Goal: Communication & Community: Answer question/provide support

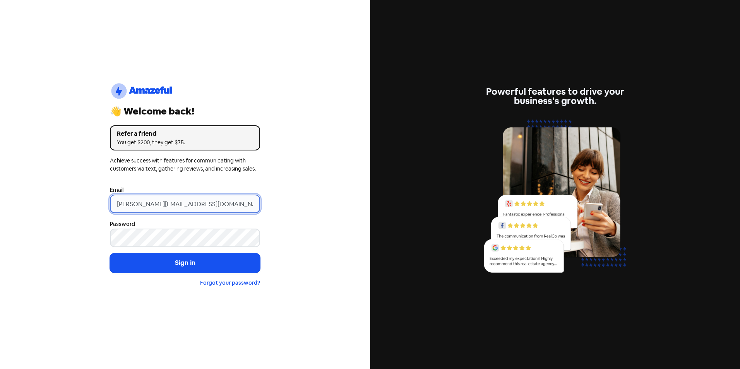
drag, startPoint x: 131, startPoint y: 204, endPoint x: 73, endPoint y: 204, distance: 57.7
click at [85, 203] on div "logo-amazeful_Logo 👋 Welcome back! Refer a friend You get $200, they get $75. A…" at bounding box center [185, 184] width 370 height 369
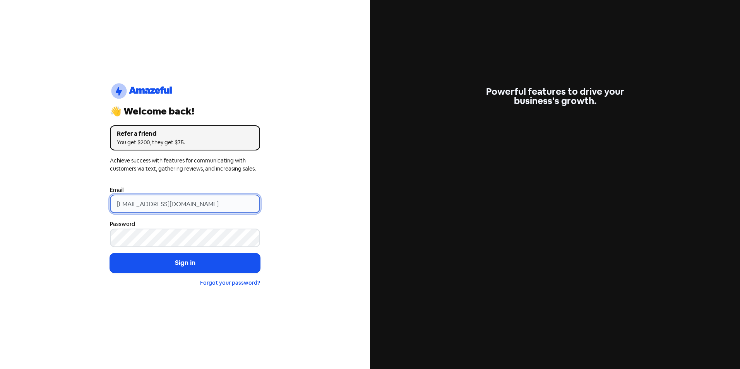
type input "[EMAIL_ADDRESS][DOMAIN_NAME]"
click at [110, 254] on button "Sign in" at bounding box center [185, 263] width 150 height 19
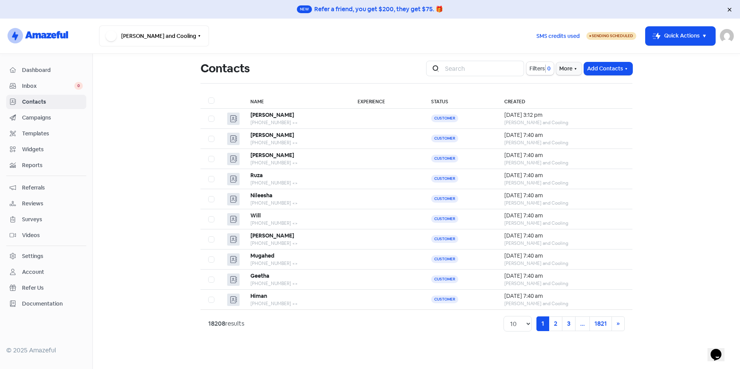
click at [56, 74] on span "Dashboard" at bounding box center [52, 70] width 61 height 8
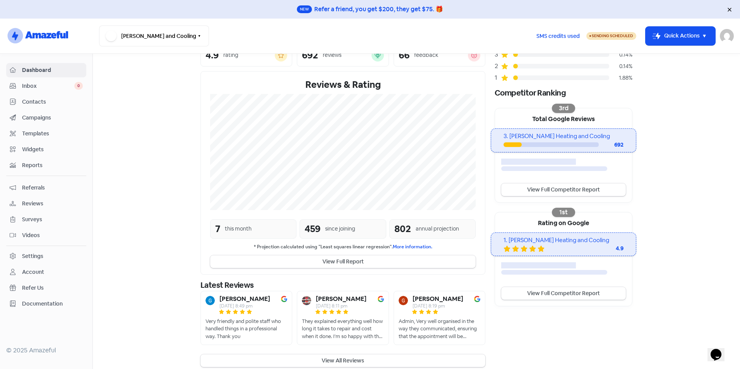
scroll to position [100, 0]
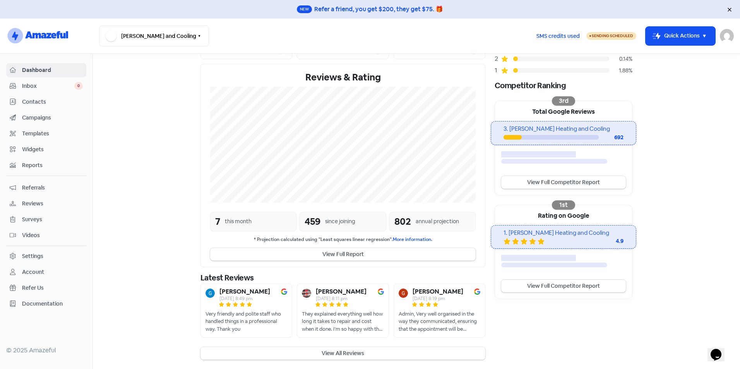
drag, startPoint x: 349, startPoint y: 351, endPoint x: 332, endPoint y: 331, distance: 26.4
click at [349, 351] on button "View All Reviews" at bounding box center [343, 353] width 285 height 13
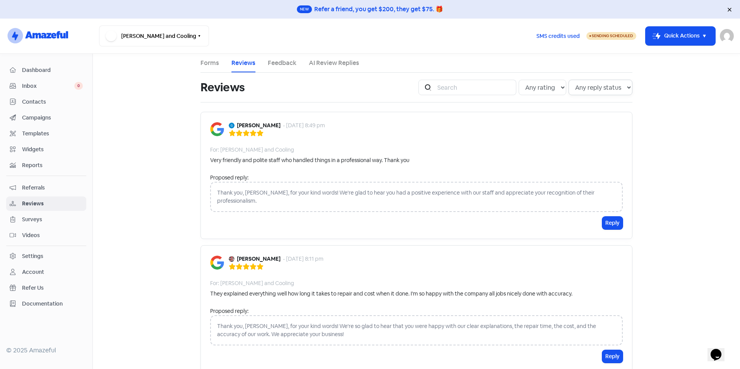
click at [585, 94] on select "Any reply status Has reply No reply" at bounding box center [601, 87] width 64 height 15
click at [183, 119] on main "Forms Reviews Feedback AI Review Replies Reviews Icon For Search Any rating 5 s…" at bounding box center [417, 212] width 648 height 316
drag, startPoint x: 594, startPoint y: 88, endPoint x: 594, endPoint y: 93, distance: 4.7
click at [594, 88] on select "Any reply status Has reply No reply" at bounding box center [601, 87] width 64 height 15
select select "false"
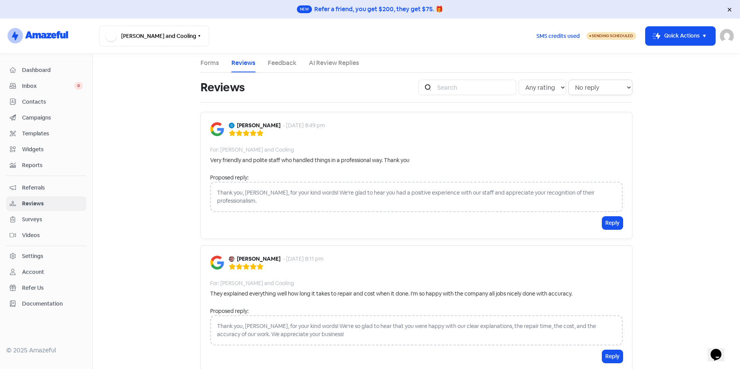
click at [569, 80] on select "Any reply status Has reply No reply" at bounding box center [601, 87] width 64 height 15
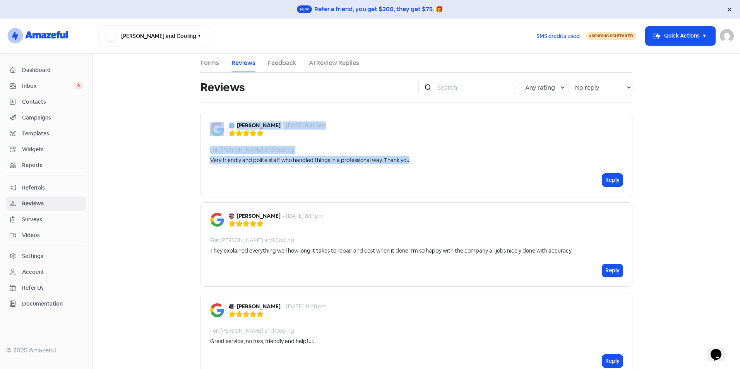
drag, startPoint x: 419, startPoint y: 158, endPoint x: 197, endPoint y: 164, distance: 222.4
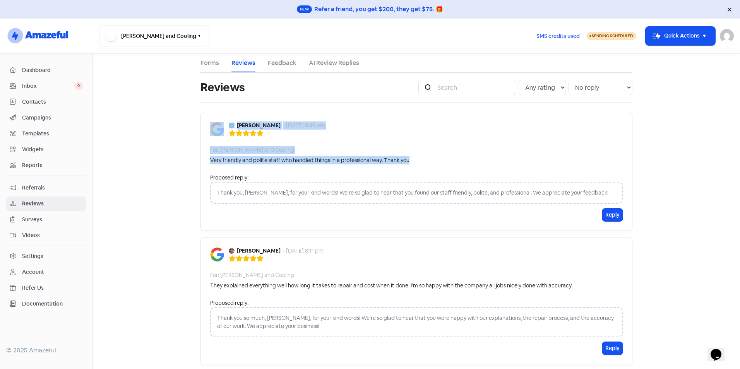
drag, startPoint x: 421, startPoint y: 165, endPoint x: 201, endPoint y: 160, distance: 219.7
click at [201, 160] on div "Greg michael - 13 Oct 2025, 8:49 pm For: Martin Heating and Cooling Very friend…" at bounding box center [417, 171] width 432 height 119
copy div "Very friendly and polite staff who handled things in a professional way. Thank …"
click at [606, 214] on button "Reply" at bounding box center [613, 215] width 21 height 13
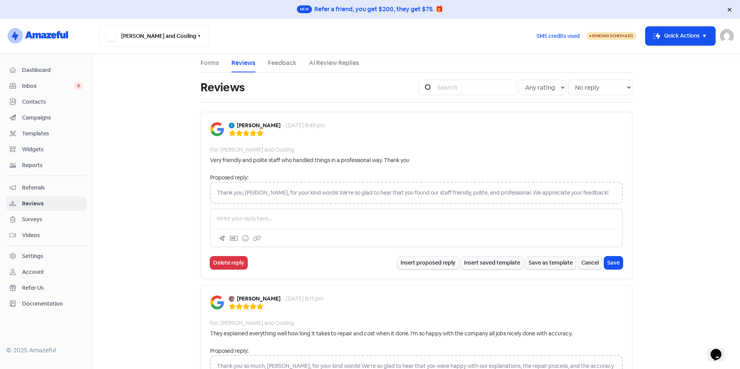
click at [295, 216] on p at bounding box center [416, 219] width 400 height 8
click at [609, 261] on button "Save" at bounding box center [614, 263] width 19 height 13
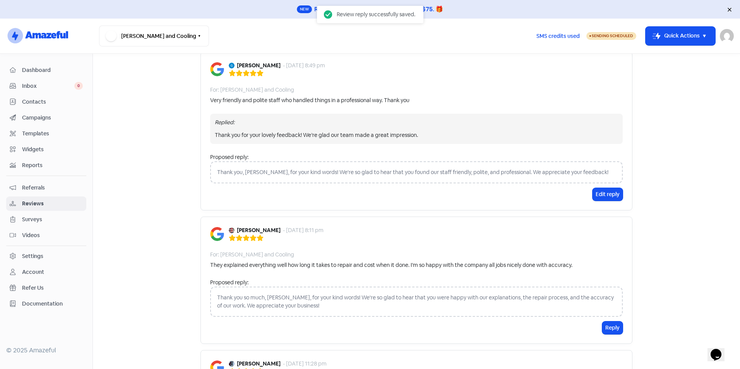
scroll to position [155, 0]
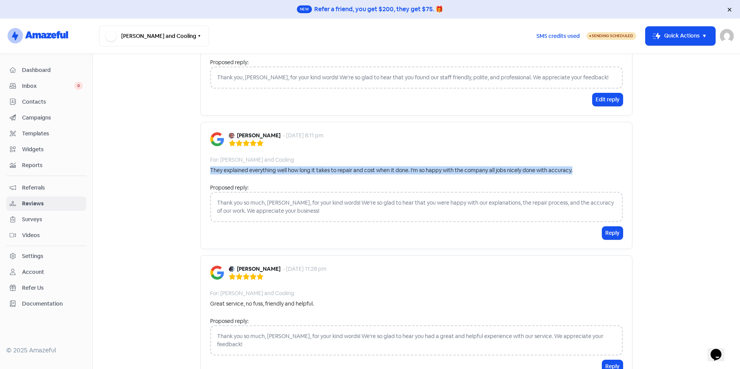
drag, startPoint x: 595, startPoint y: 172, endPoint x: 204, endPoint y: 173, distance: 390.8
click at [204, 173] on div "Roland Descallar - 13 Oct 2025, 8:11 pm For: Martin Heating and Cooling They ex…" at bounding box center [417, 185] width 432 height 127
copy div "They explained everything well how long it takes to repair and cost when it don…"
click at [407, 179] on div "Roland Descallar - 13 Oct 2025, 8:11 pm For: Martin Heating and Cooling They ex…" at bounding box center [417, 185] width 432 height 127
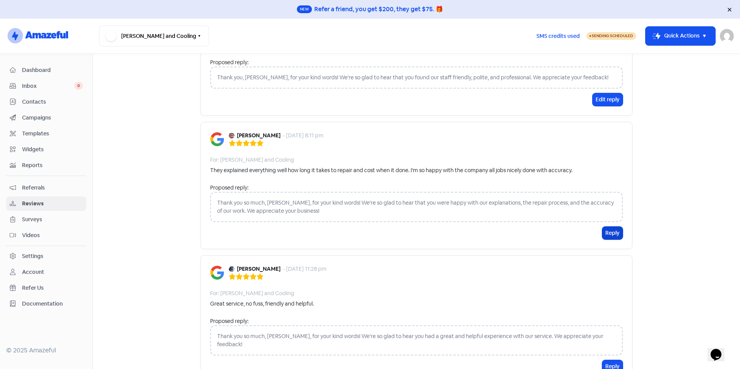
click at [618, 235] on button "Reply" at bounding box center [613, 233] width 21 height 13
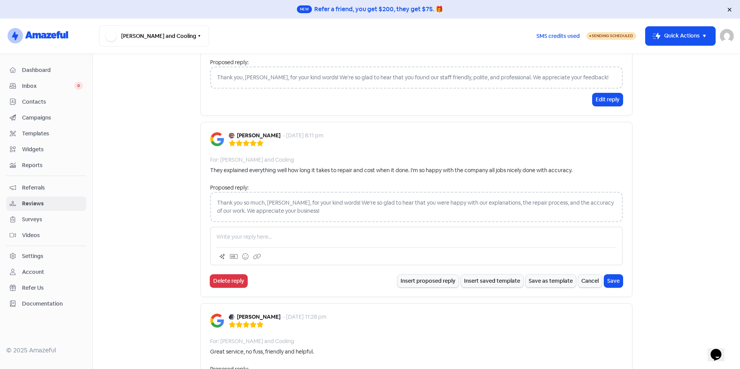
click at [259, 237] on p at bounding box center [416, 237] width 400 height 8
drag, startPoint x: 510, startPoint y: 234, endPoint x: 298, endPoint y: 237, distance: 211.9
click at [298, 237] on p "Thank you for your lovely review! We’re happy you’re satisfied with the repair …" at bounding box center [416, 237] width 400 height 8
click at [615, 283] on button "Save" at bounding box center [614, 281] width 19 height 13
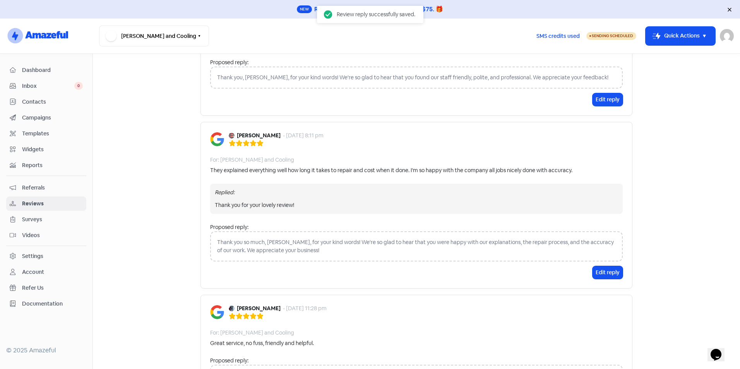
scroll to position [310, 0]
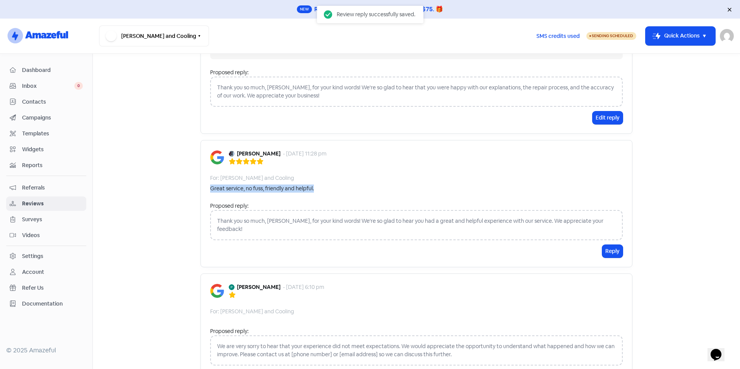
drag, startPoint x: 331, startPoint y: 188, endPoint x: 201, endPoint y: 191, distance: 130.2
click at [201, 191] on div "Susan Teo - 8 Sep 2025, 11:28 pm For: Martin Heating and Cooling Great service,…" at bounding box center [417, 203] width 432 height 127
copy div "Great service, no fuss, friendly and helpful."
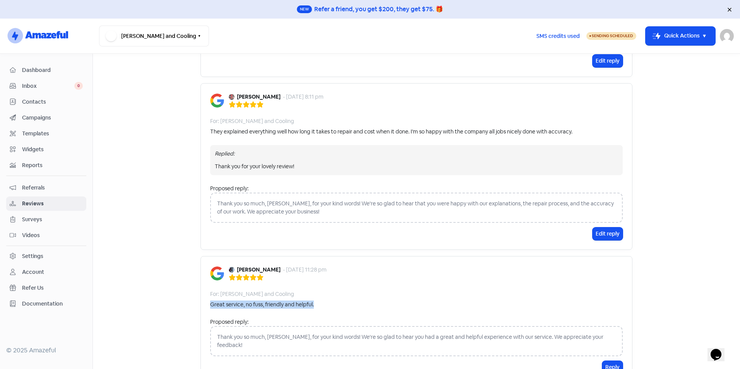
scroll to position [155, 0]
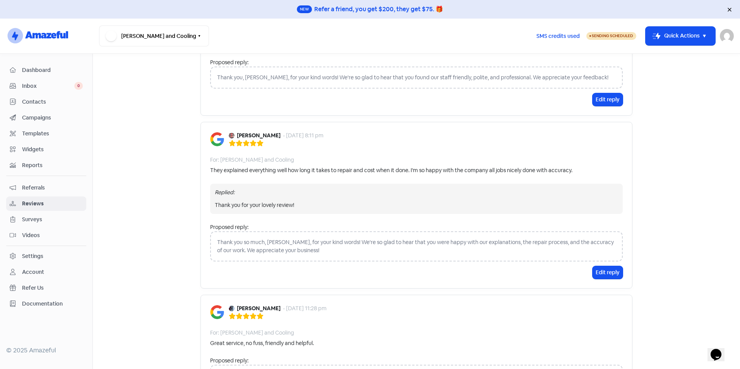
click at [162, 245] on main "Forms Reviews Feedback AI Review Replies Reviews Icon For Search Any rating 5 s…" at bounding box center [417, 212] width 648 height 316
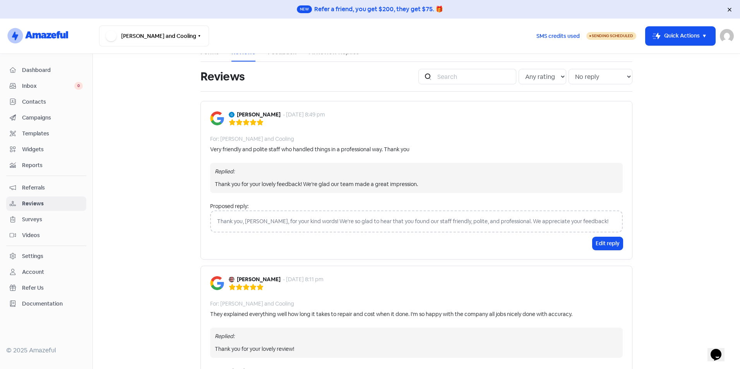
scroll to position [0, 0]
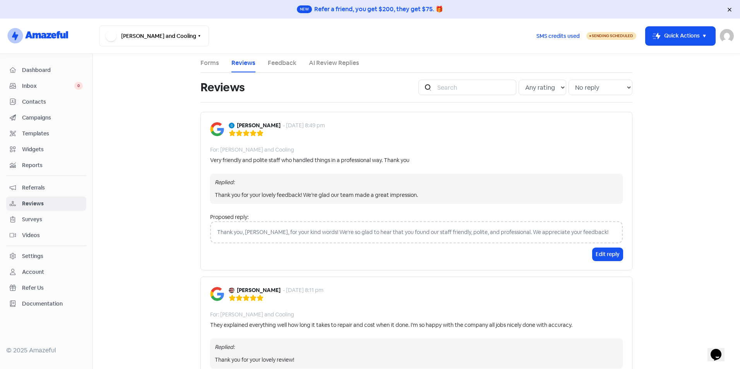
click at [48, 72] on span "Dashboard" at bounding box center [52, 70] width 61 height 8
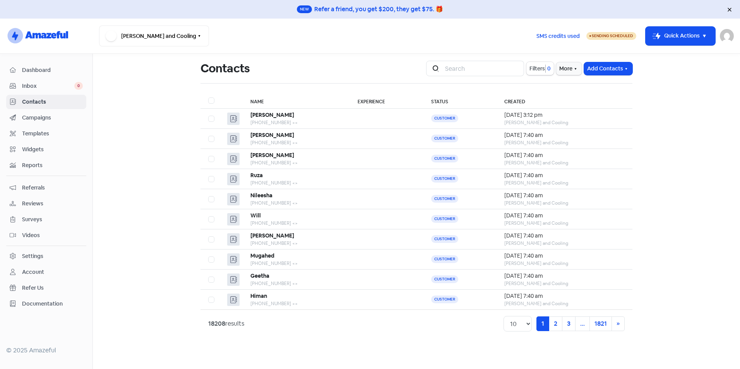
click at [43, 69] on span "Dashboard" at bounding box center [52, 70] width 61 height 8
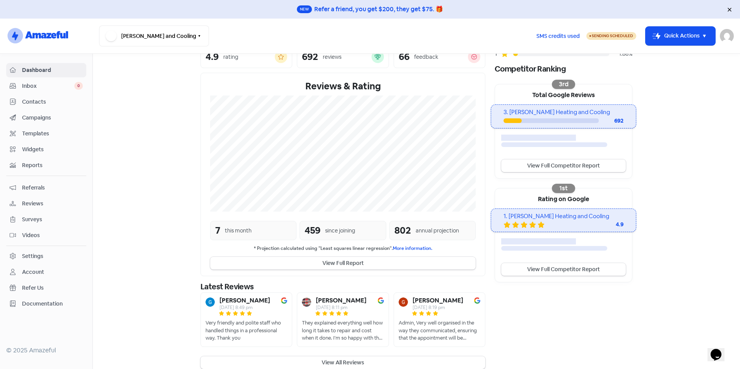
scroll to position [125, 0]
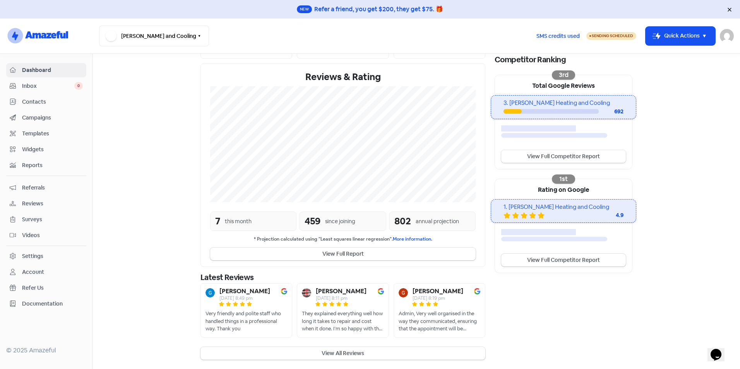
click at [551, 161] on link "View Full Competitor Report" at bounding box center [564, 156] width 125 height 13
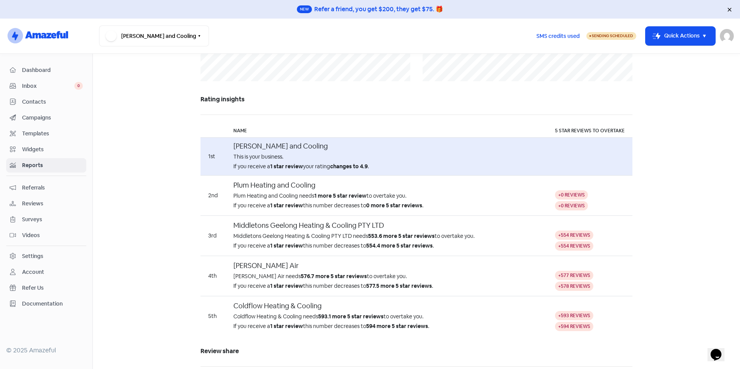
scroll to position [465, 0]
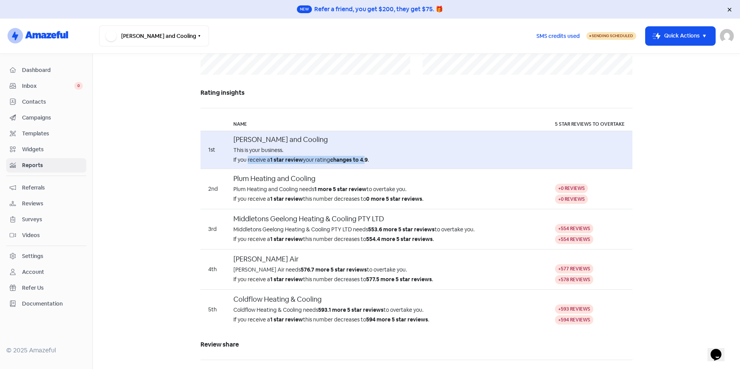
drag, startPoint x: 251, startPoint y: 159, endPoint x: 364, endPoint y: 163, distance: 113.2
click at [364, 163] on div "If you receive a 1 star review your rating changes to 4.9 ." at bounding box center [387, 160] width 306 height 8
drag, startPoint x: 364, startPoint y: 163, endPoint x: 334, endPoint y: 162, distance: 30.2
click at [334, 162] on b "changes to 4.9" at bounding box center [349, 159] width 38 height 7
drag, startPoint x: 266, startPoint y: 198, endPoint x: 381, endPoint y: 198, distance: 114.6
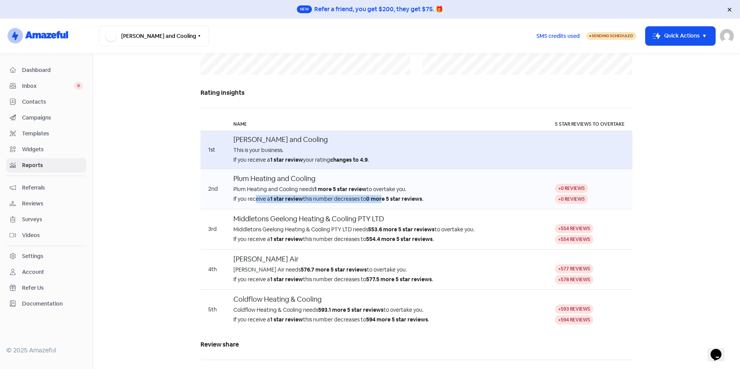
click at [381, 198] on div "If you receive a 1 star review this number decreases to 0 more 5 star reviews ." at bounding box center [387, 199] width 306 height 8
drag, startPoint x: 381, startPoint y: 198, endPoint x: 343, endPoint y: 196, distance: 38.4
click at [343, 196] on div "If you receive a 1 star review this number decreases to 0 more 5 star reviews ." at bounding box center [387, 199] width 306 height 8
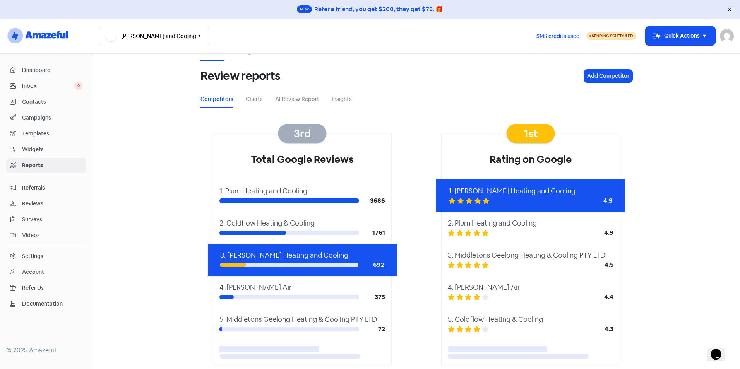
scroll to position [0, 0]
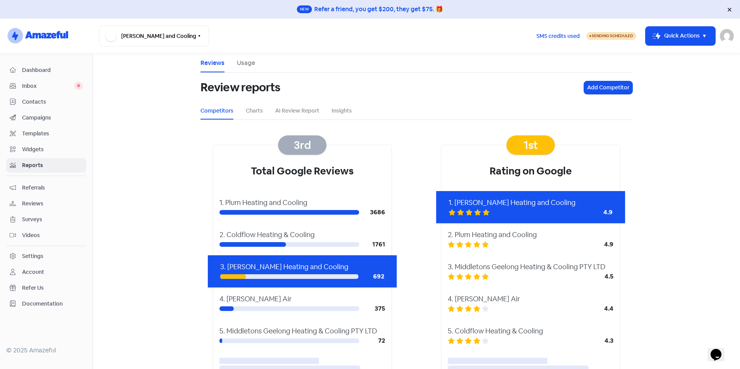
click at [54, 71] on span "Dashboard" at bounding box center [52, 70] width 61 height 8
